Goal: Information Seeking & Learning: Learn about a topic

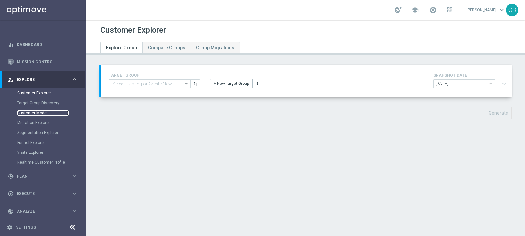
click at [40, 113] on link "Customer Model" at bounding box center [42, 112] width 51 height 5
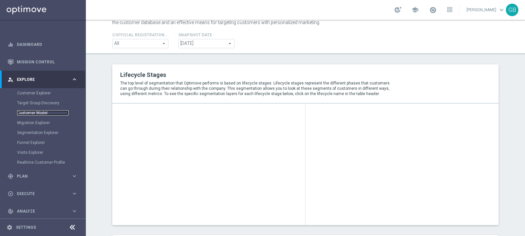
scroll to position [20, 0]
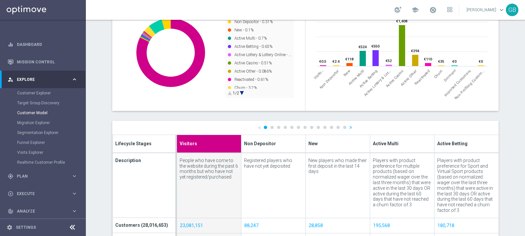
scroll to position [168, 0]
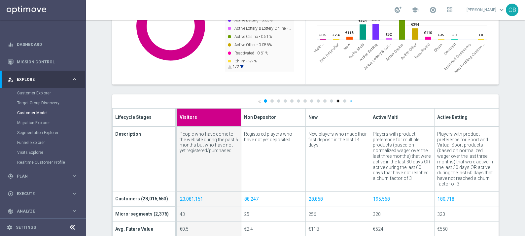
click at [336, 100] on link "12" at bounding box center [337, 100] width 3 height 3
type input "Imported Customers"
